Goal: Check status

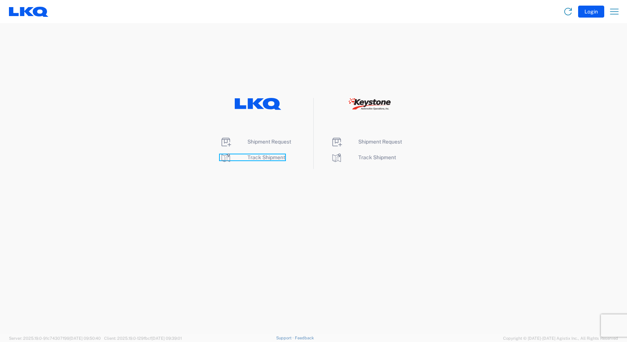
click at [271, 159] on span "Track Shipment" at bounding box center [267, 157] width 38 height 6
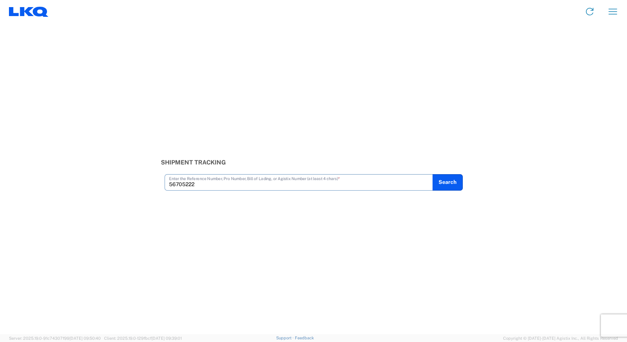
type input "56705222"
